Goal: Task Accomplishment & Management: Use online tool/utility

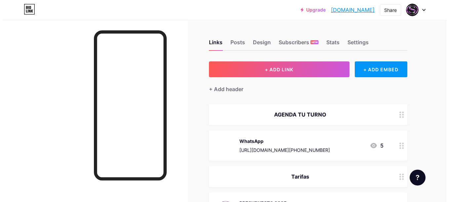
scroll to position [66, 0]
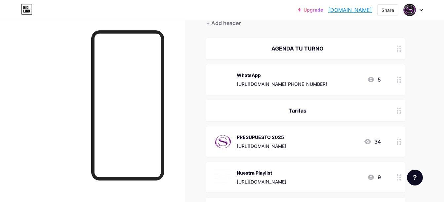
click at [286, 142] on div "PRESUPUESTO 2025 https://drive.google.com/file/d/1KzmFyeE3Y1WdpOqYKczqq1YQPN8Ex…" at bounding box center [262, 141] width 50 height 17
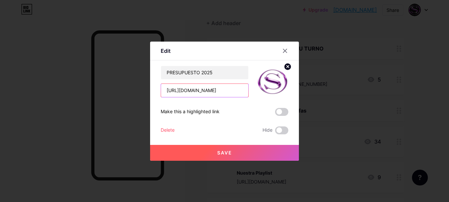
scroll to position [0, 132]
drag, startPoint x: 163, startPoint y: 89, endPoint x: 251, endPoint y: 91, distance: 88.9
click at [251, 91] on div "PRESUPUESTO 2025 https://drive.google.com/file/d/1KzmFyeE3Y1WdpOqYKczqq1YQPN8Ex…" at bounding box center [225, 82] width 128 height 32
paste input "A43WODCIeNdaNW1gUkOYbYcgqicP9BKr"
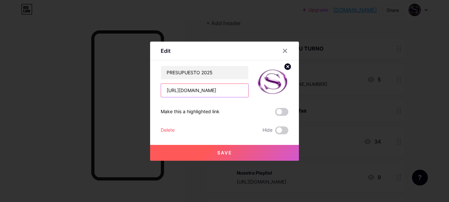
type input "[URL][DOMAIN_NAME]"
click at [214, 153] on button "Save" at bounding box center [224, 153] width 149 height 16
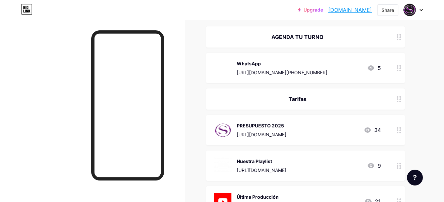
scroll to position [0, 0]
